Goal: Information Seeking & Learning: Learn about a topic

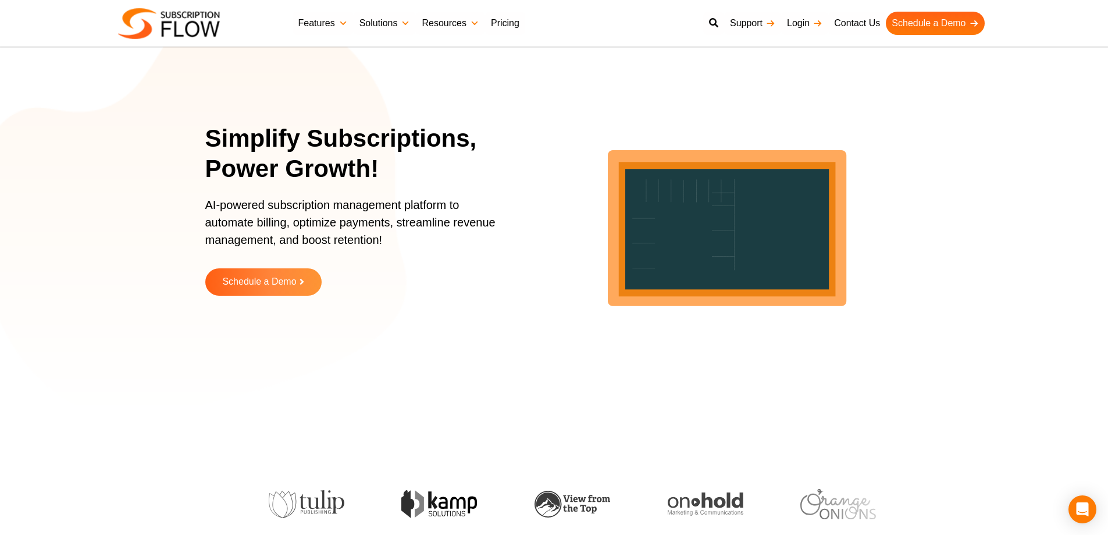
click at [504, 21] on link "Pricing" at bounding box center [505, 23] width 40 height 23
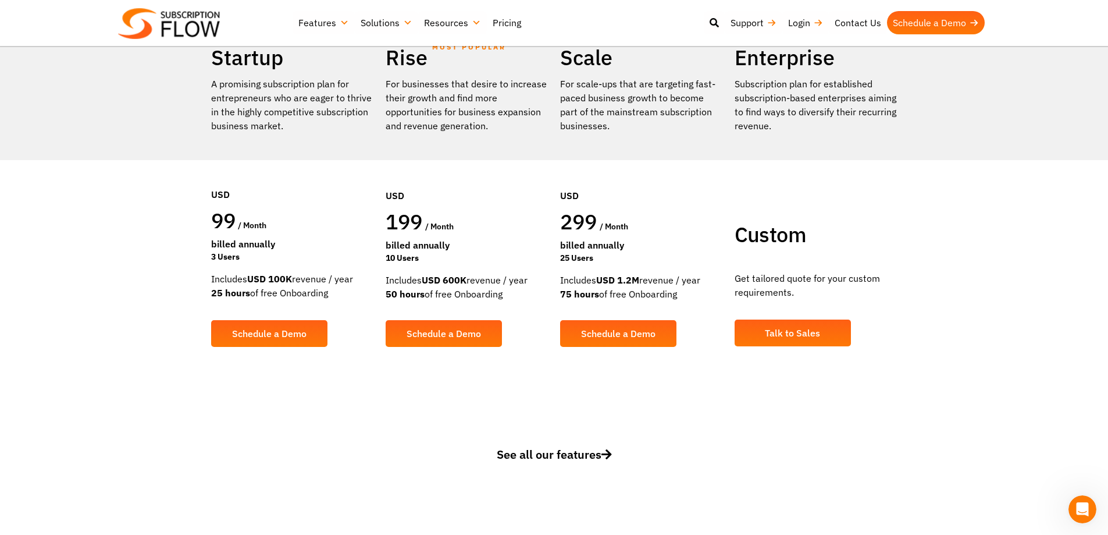
scroll to position [116, 0]
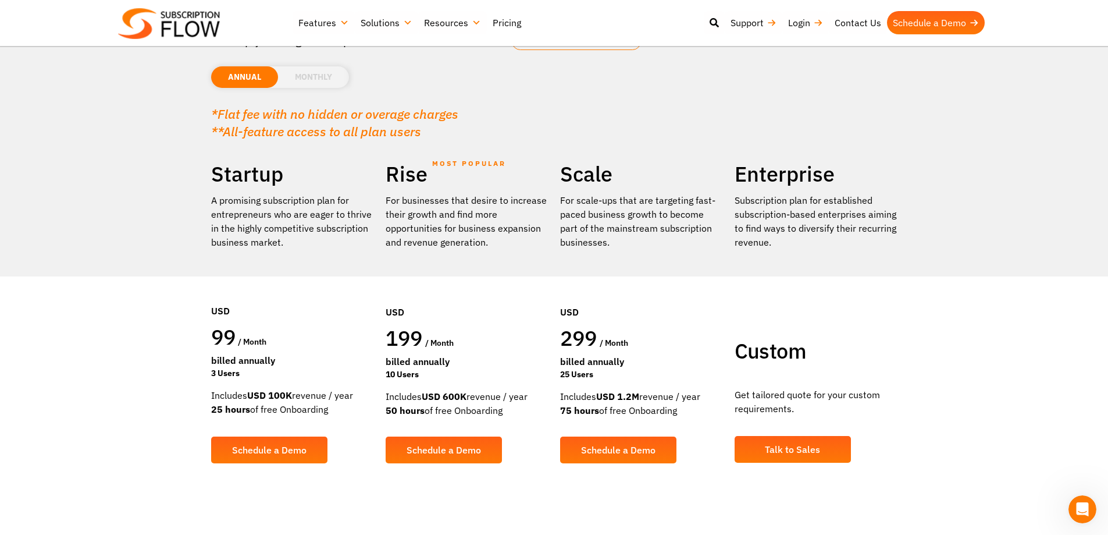
click at [305, 82] on li "MONTHLY" at bounding box center [313, 77] width 71 height 22
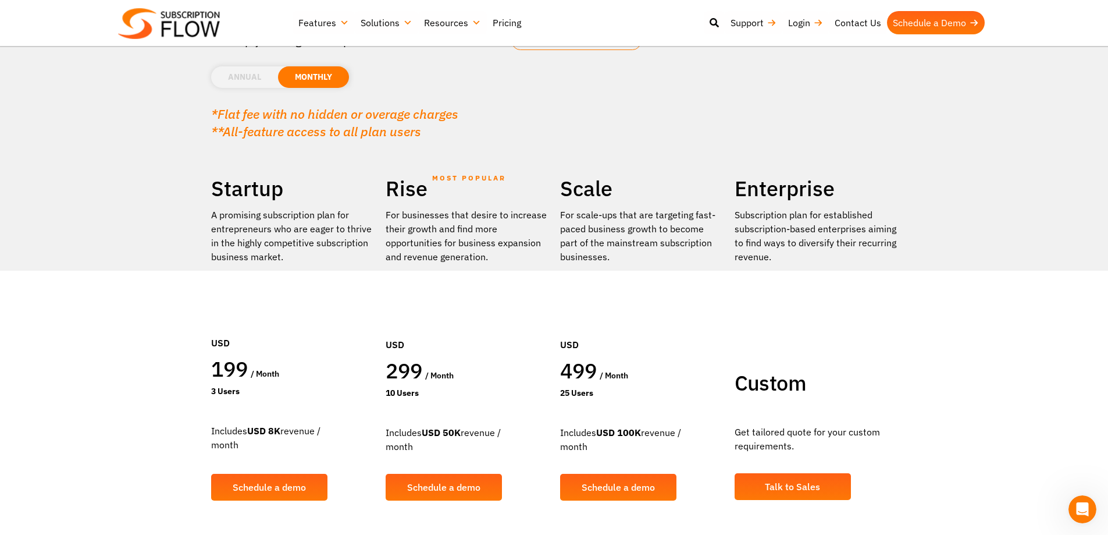
click at [258, 73] on li "ANNUAL" at bounding box center [244, 77] width 67 height 22
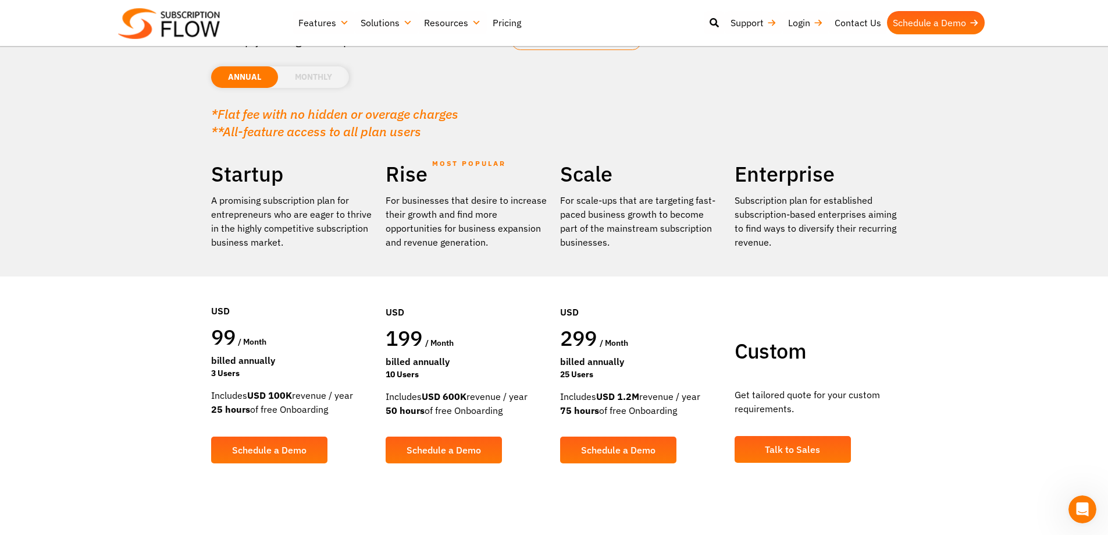
drag, startPoint x: 211, startPoint y: 339, endPoint x: 276, endPoint y: 343, distance: 65.9
click at [276, 343] on div "99 / month" at bounding box center [292, 338] width 163 height 30
click at [224, 332] on span "99" at bounding box center [223, 336] width 25 height 27
drag, startPoint x: 212, startPoint y: 337, endPoint x: 255, endPoint y: 337, distance: 43.0
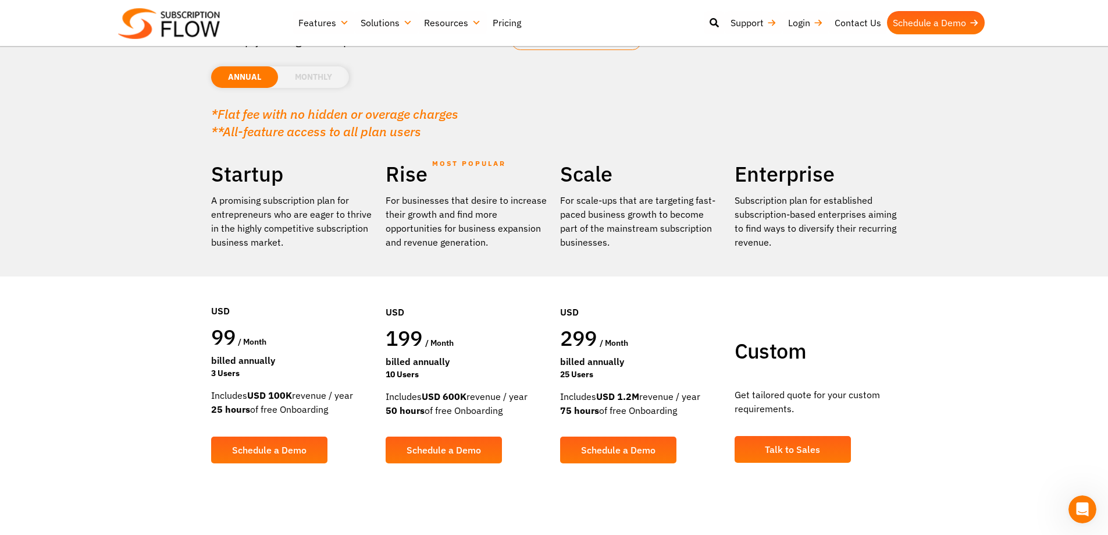
click at [255, 337] on div "99 / month" at bounding box center [292, 338] width 163 height 30
